Goal: Information Seeking & Learning: Learn about a topic

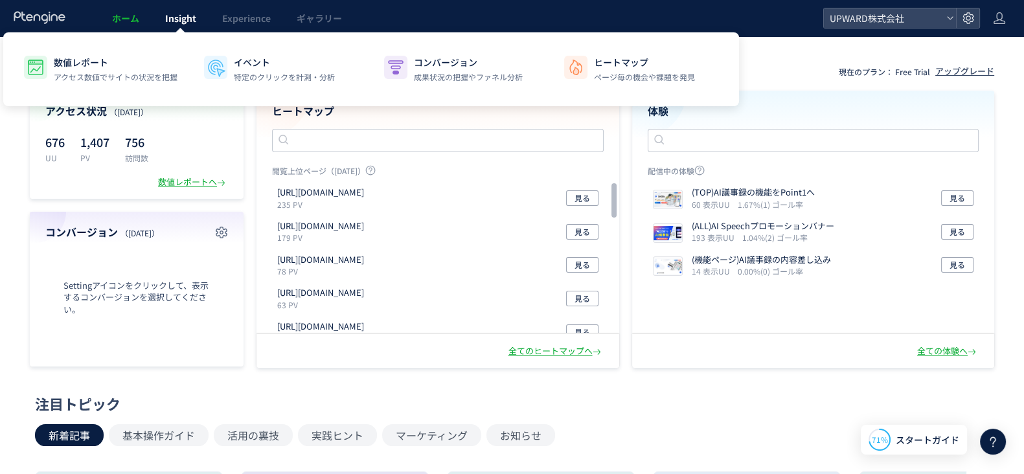
click at [185, 19] on span "Insight" at bounding box center [180, 18] width 31 height 13
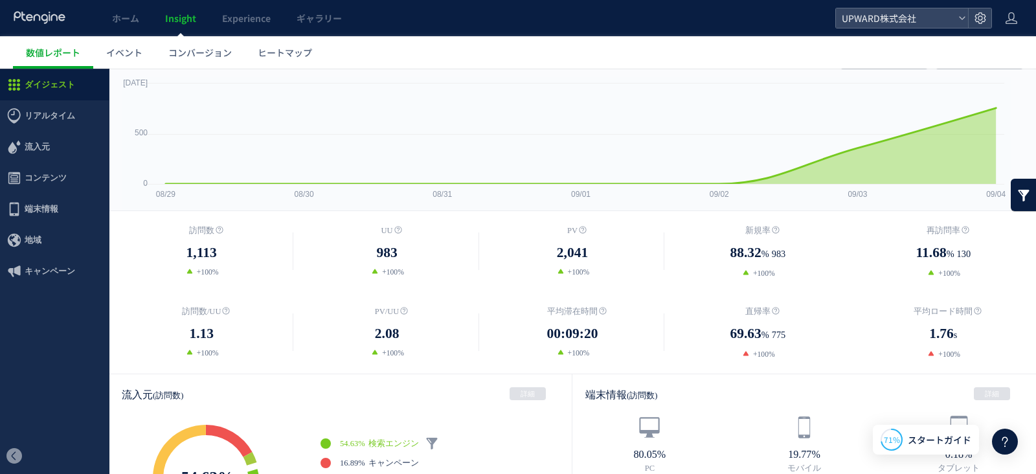
scroll to position [31, 0]
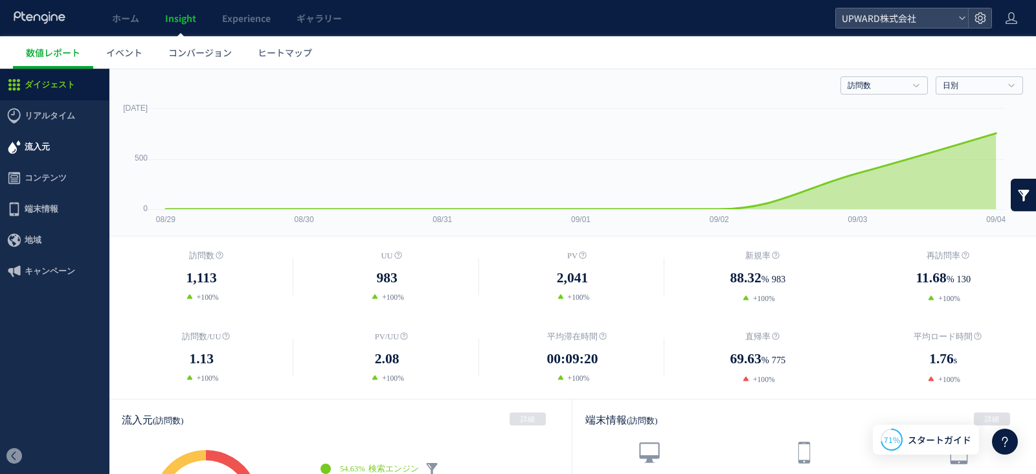
click at [49, 144] on span "流入元" at bounding box center [37, 146] width 25 height 31
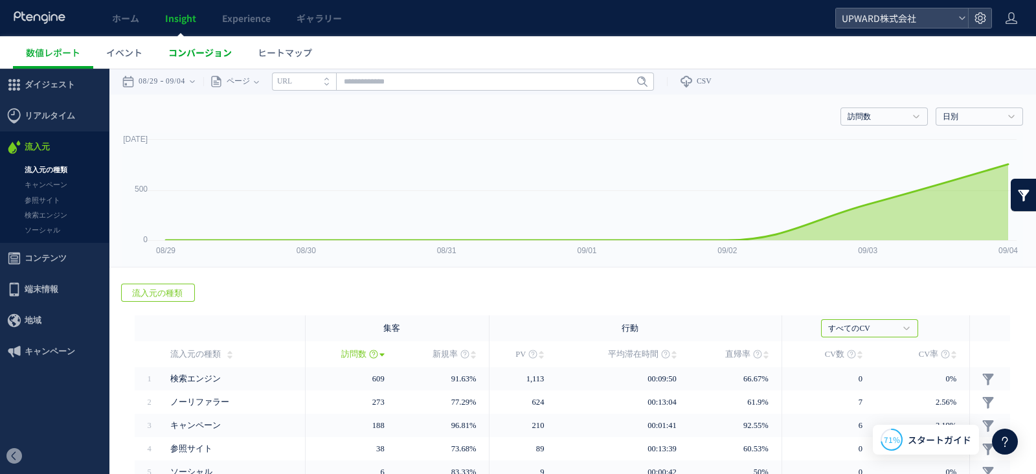
click at [194, 51] on span "コンバージョン" at bounding box center [199, 52] width 63 height 13
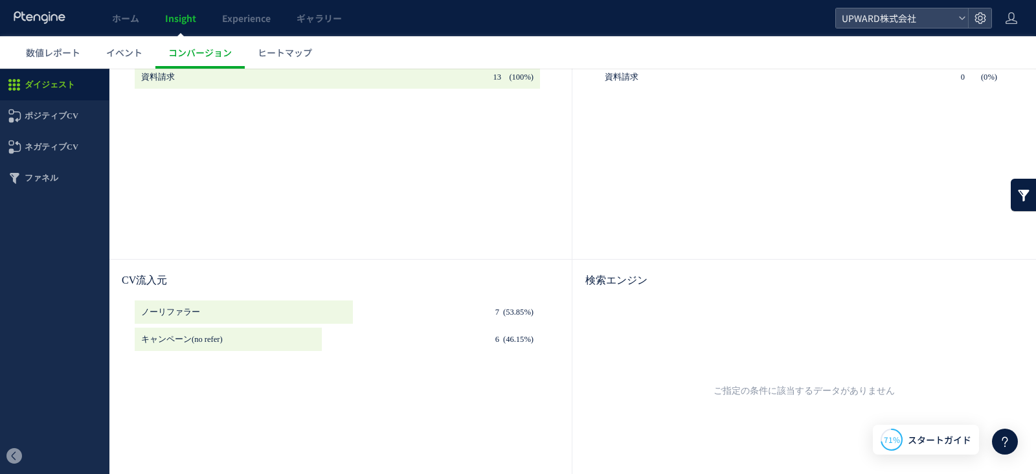
scroll to position [243, 0]
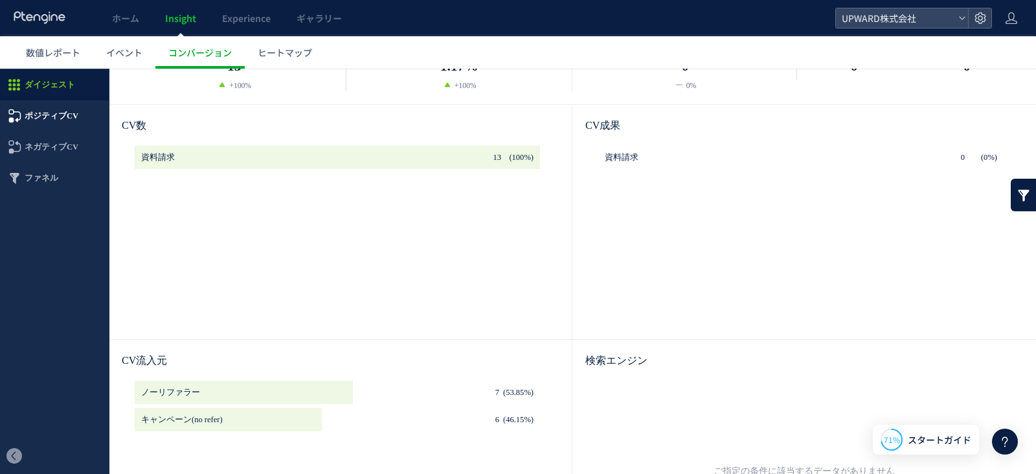
click at [51, 114] on span "ポジティブCV" at bounding box center [52, 115] width 54 height 31
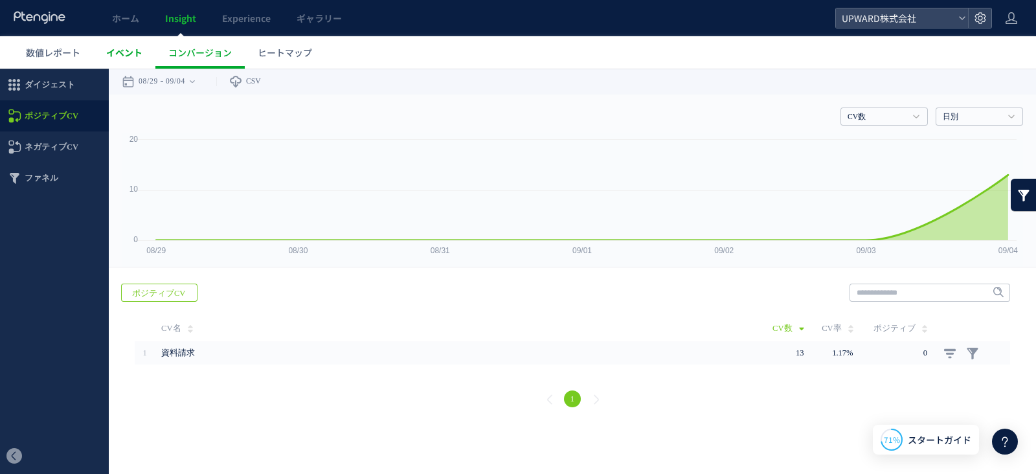
click at [152, 51] on link "イベント" at bounding box center [124, 52] width 62 height 32
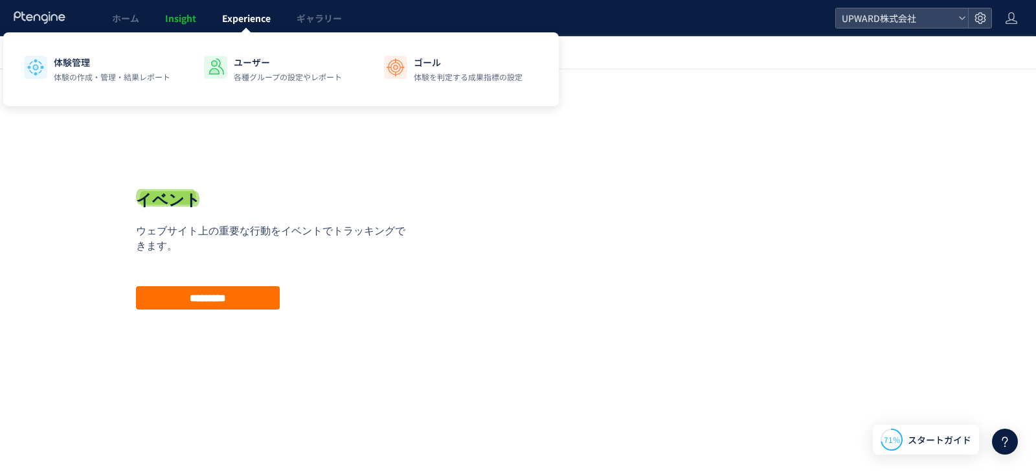
click at [249, 27] on link "Experience" at bounding box center [246, 18] width 74 height 36
